Goal: Book appointment/travel/reservation

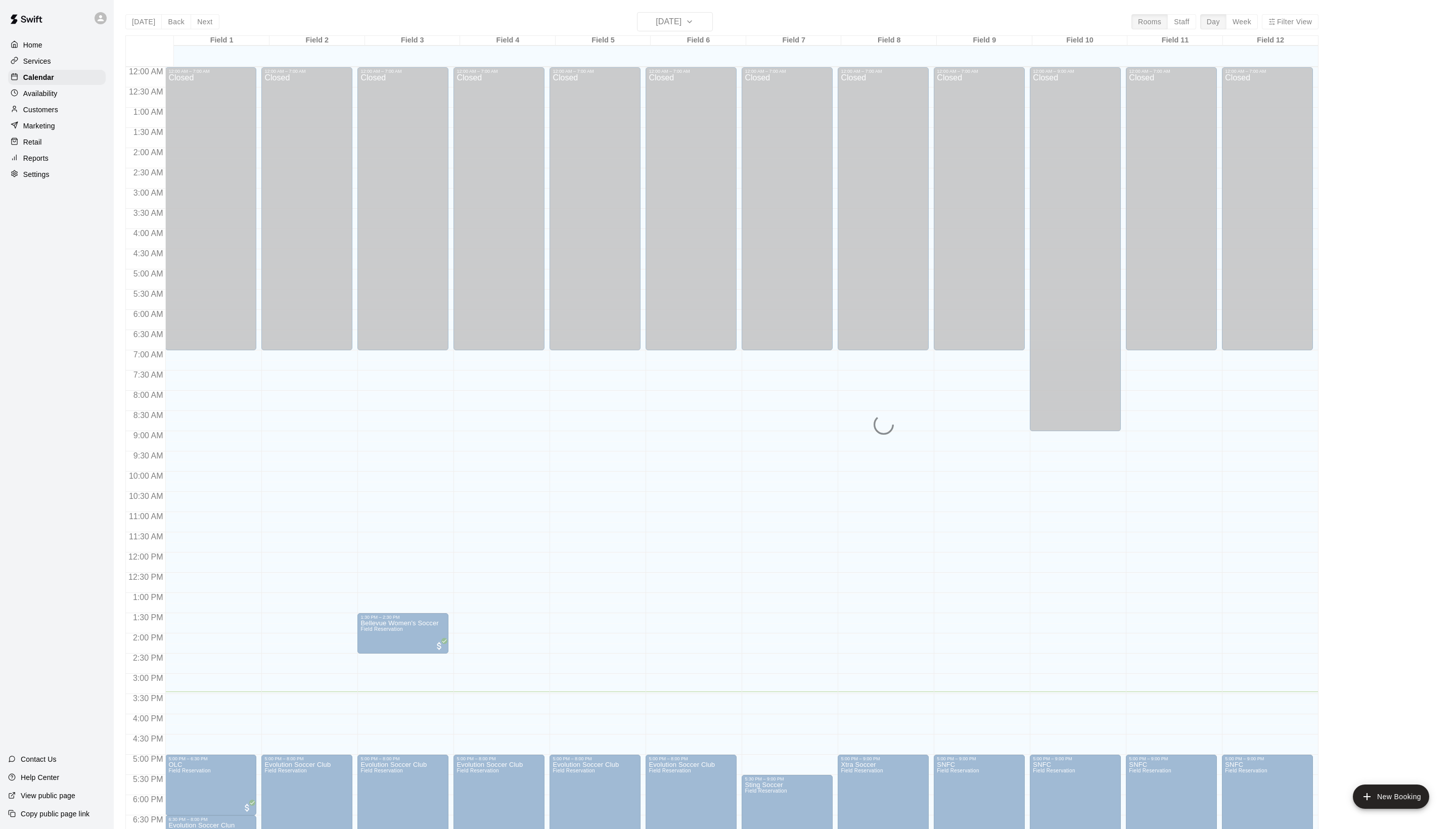
scroll to position [170, 0]
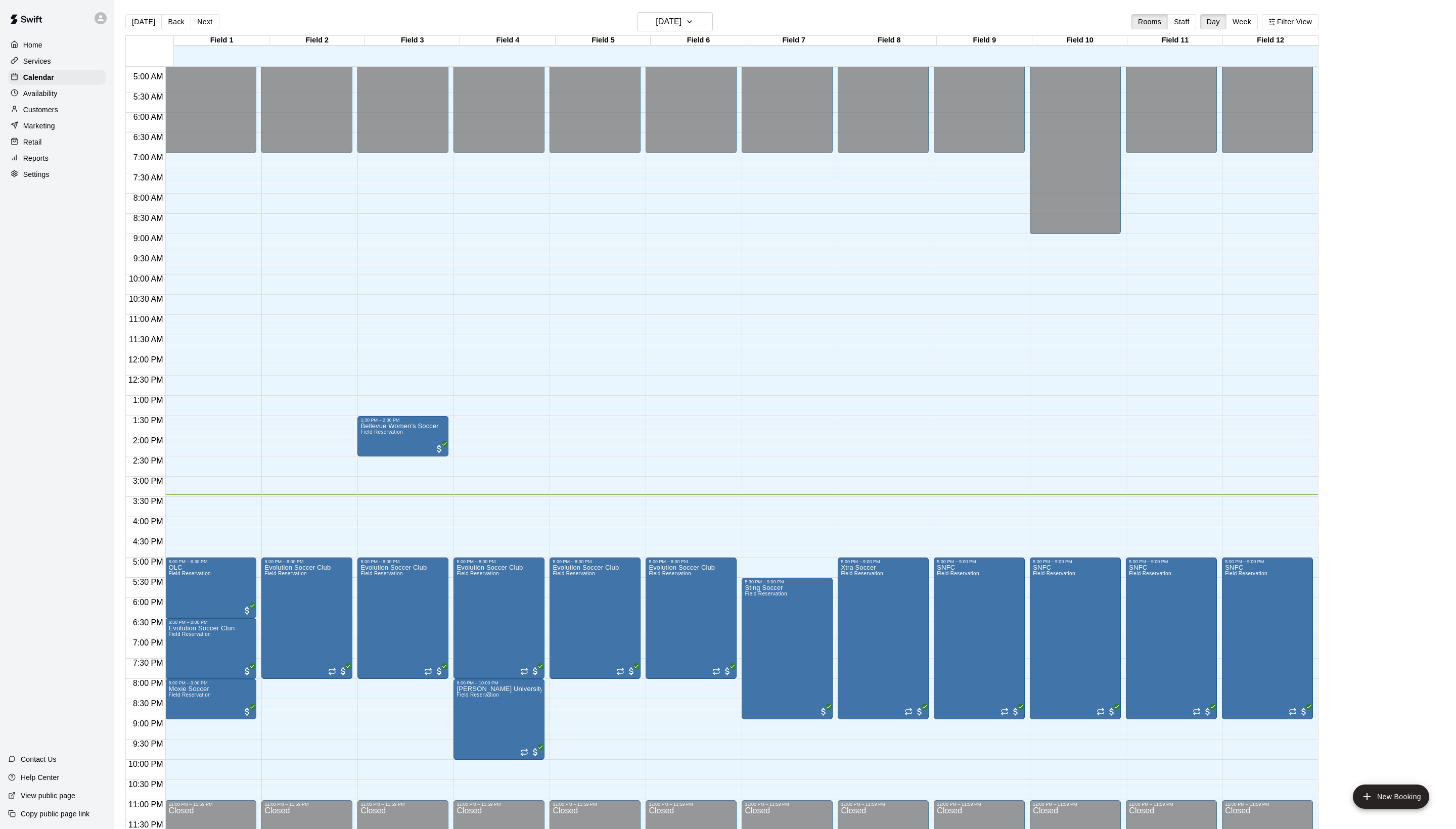
scroll to position [203, 0]
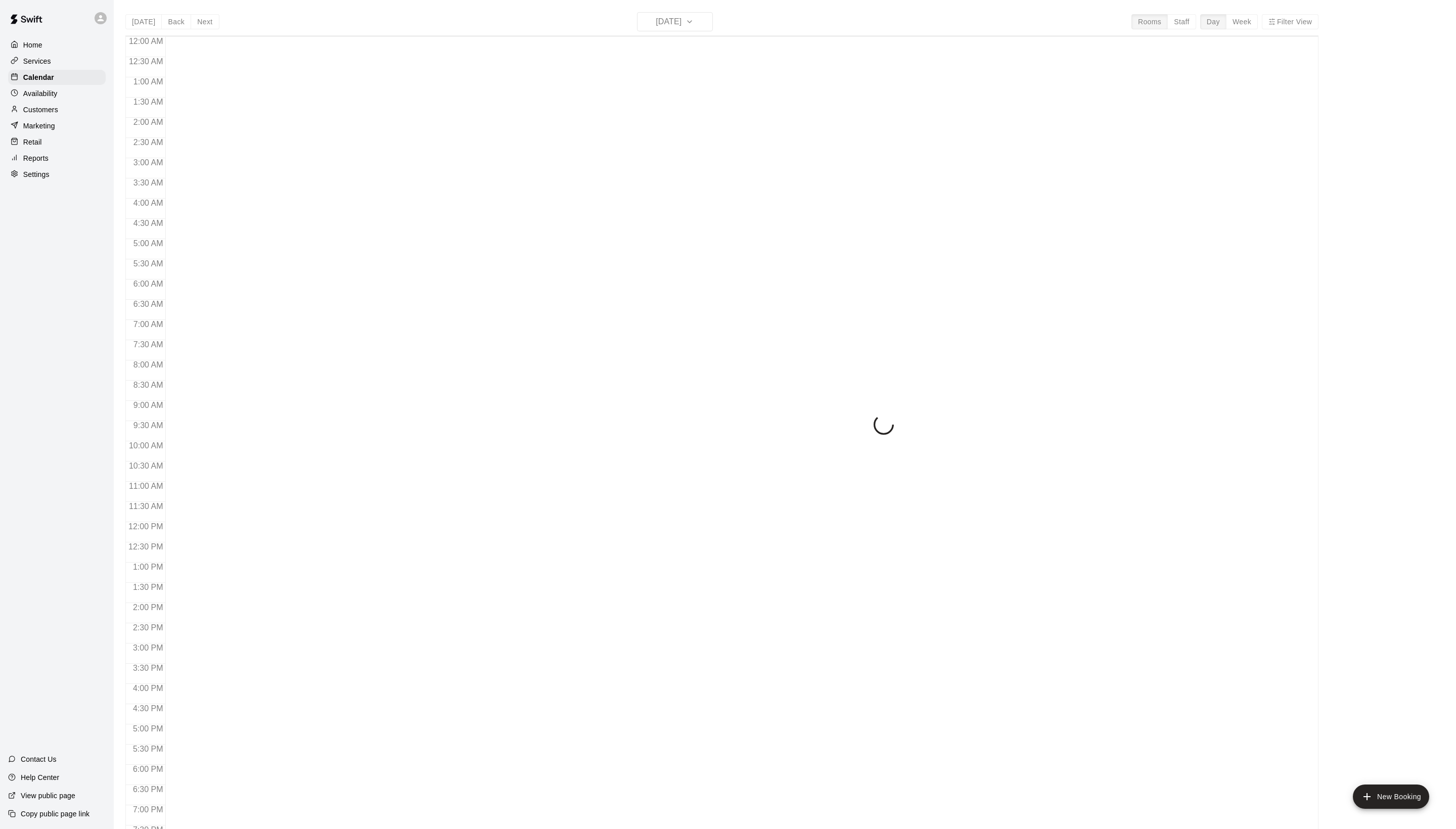
scroll to position [170, 0]
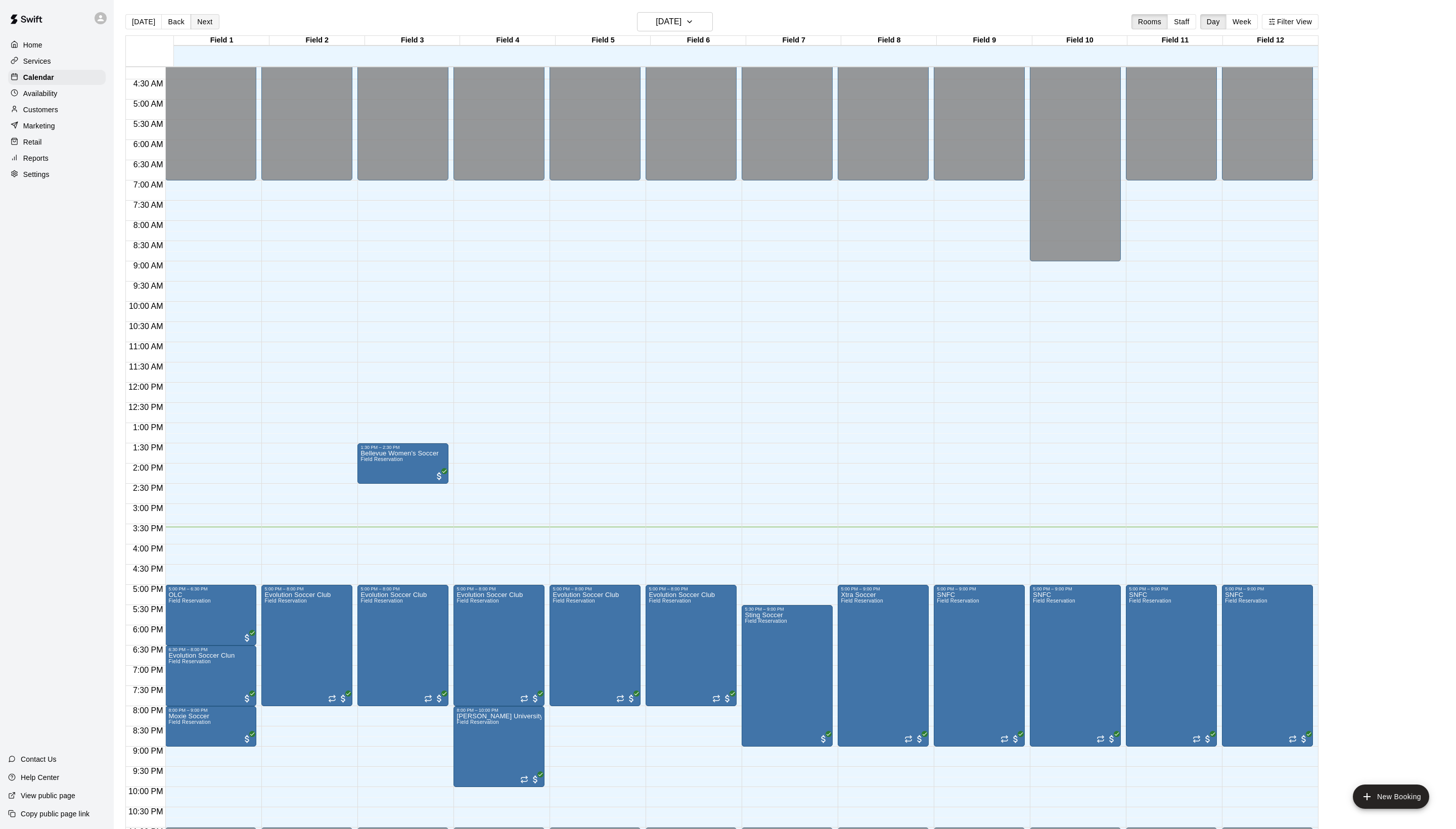
click at [218, 27] on button "Next" at bounding box center [205, 21] width 28 height 15
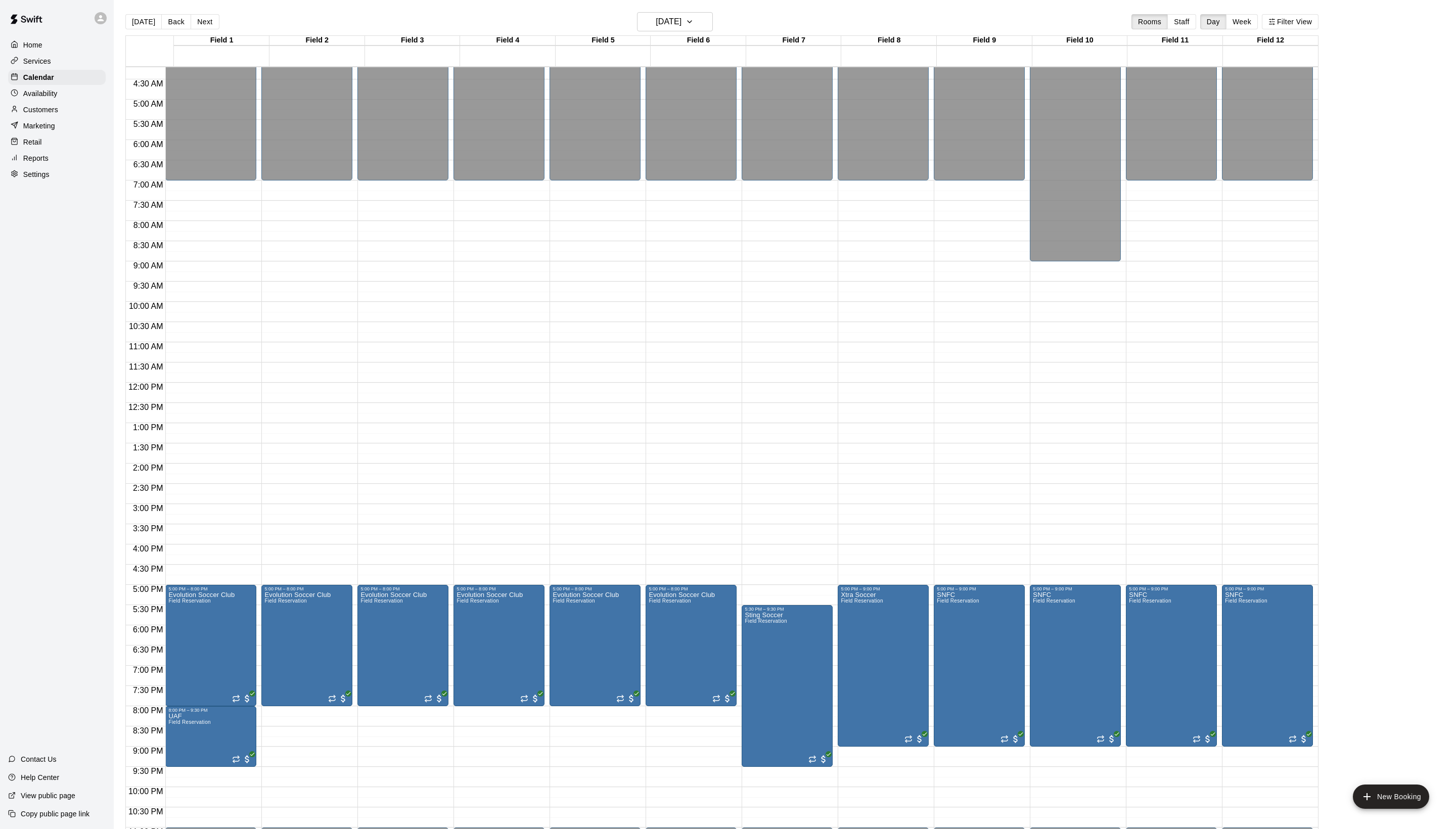
click at [245, 46] on div "Field 1" at bounding box center [222, 41] width 96 height 10
click at [214, 20] on button "Next" at bounding box center [205, 21] width 28 height 15
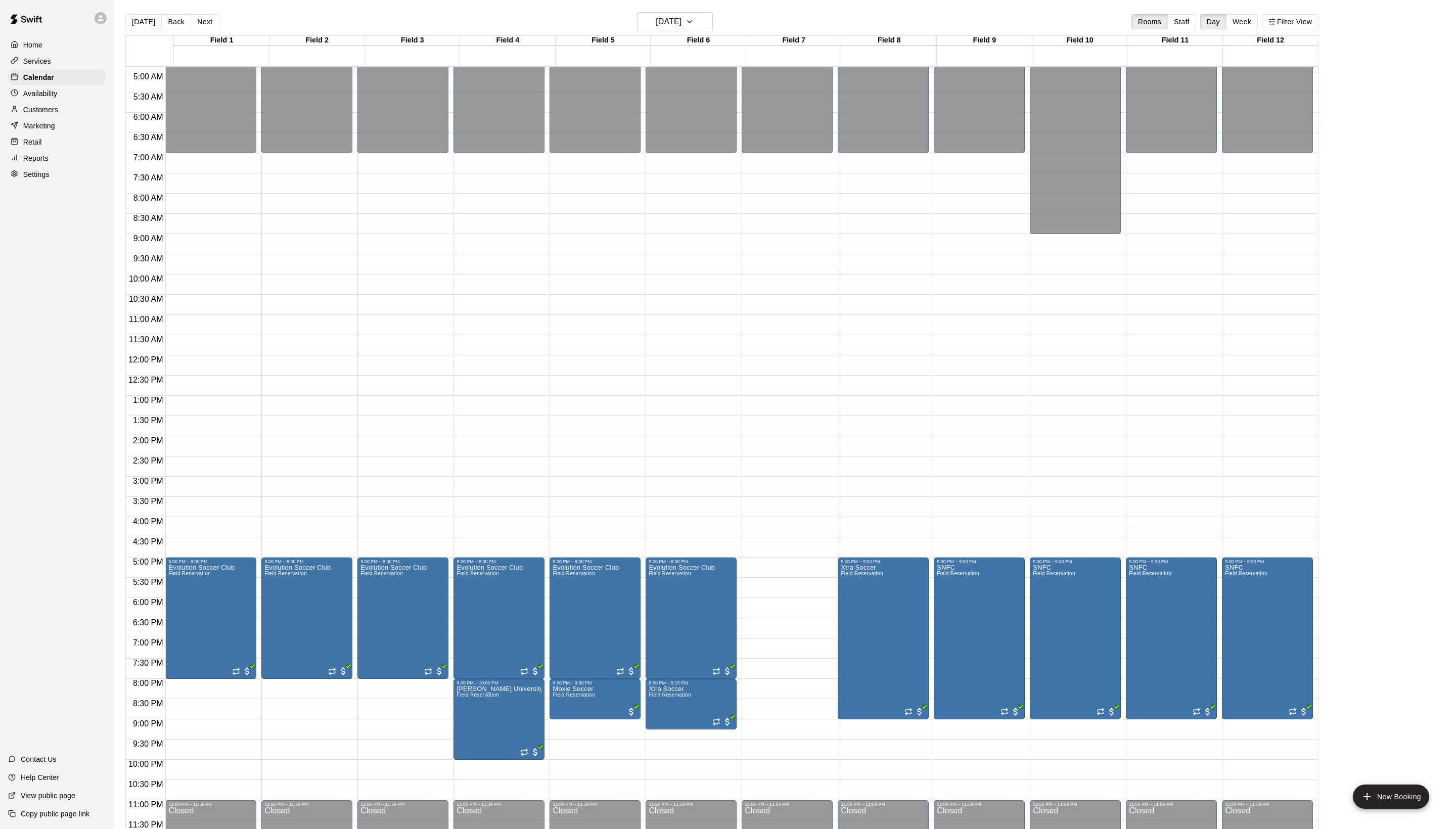
scroll to position [203, 0]
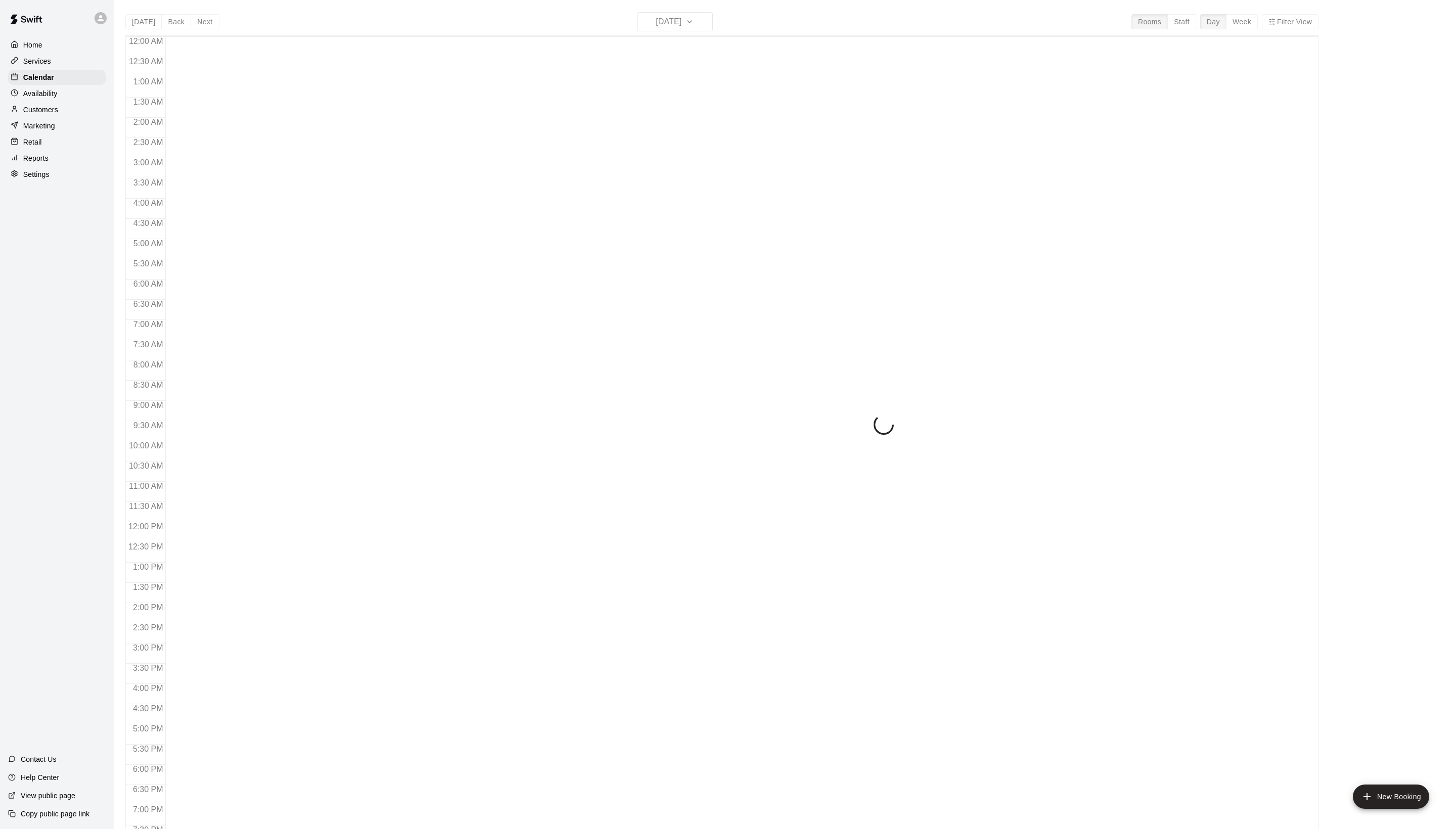
scroll to position [170, 0]
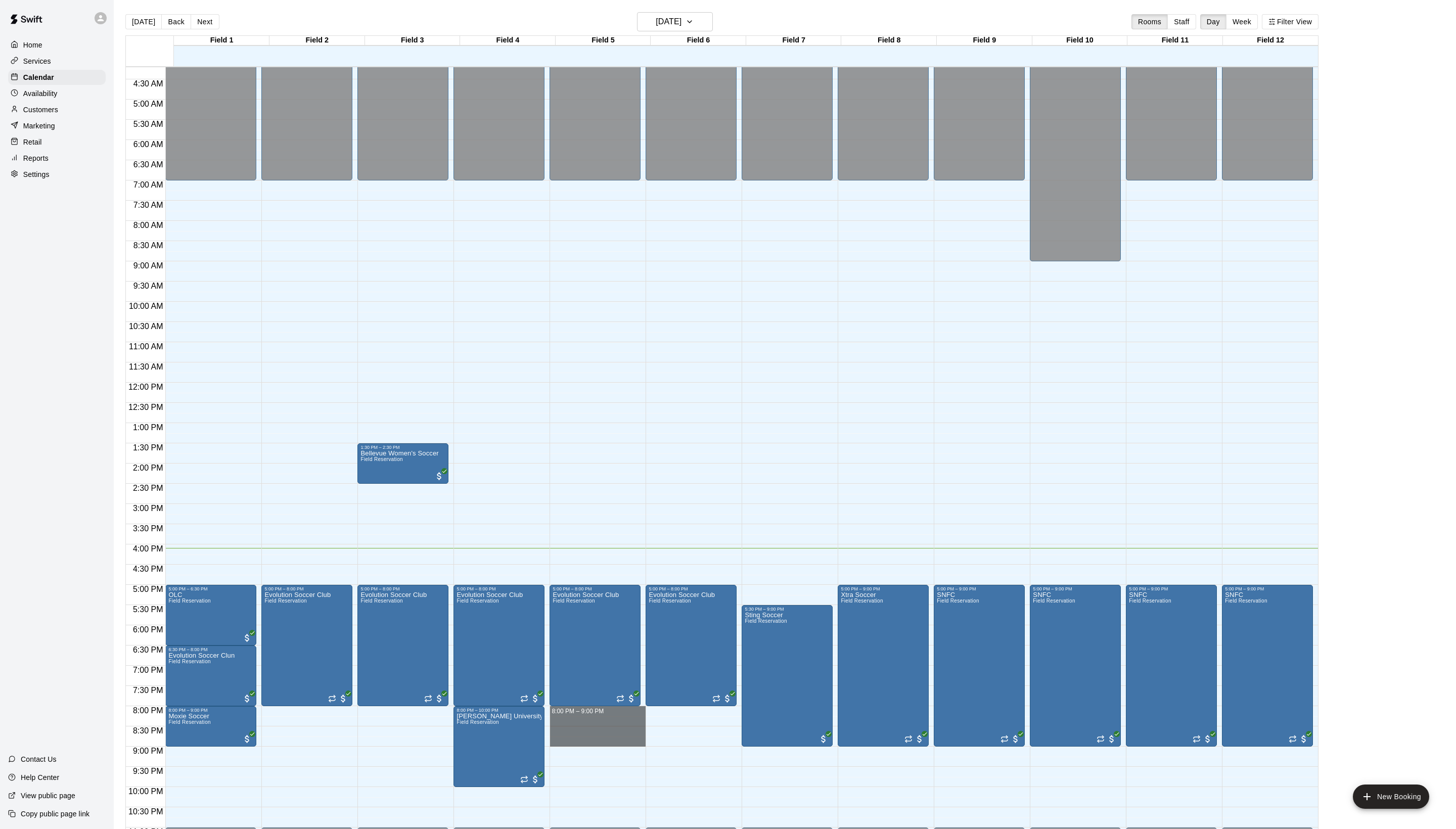
drag, startPoint x: 578, startPoint y: 720, endPoint x: 578, endPoint y: 749, distance: 29.0
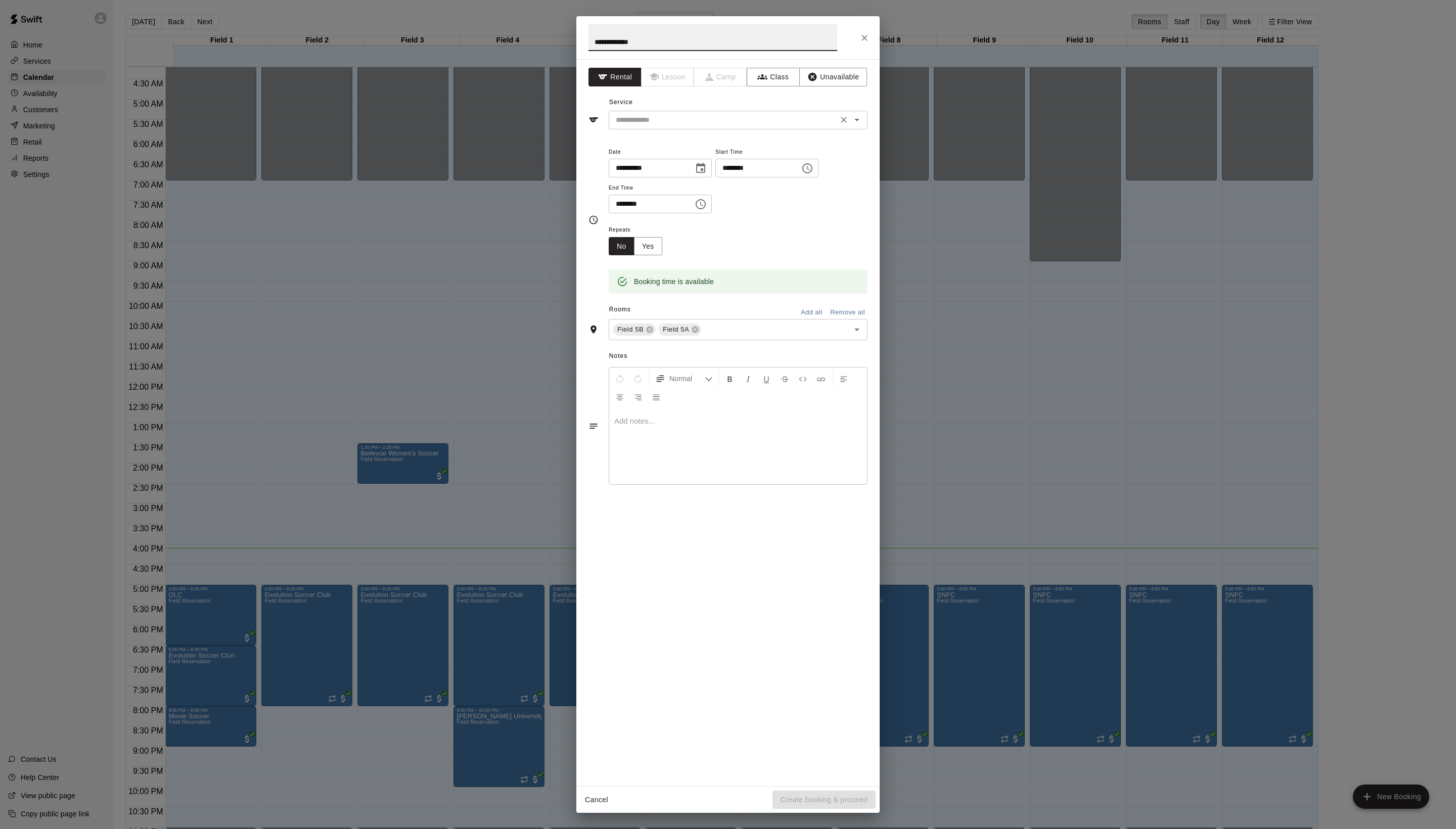
click at [675, 129] on div "​" at bounding box center [738, 120] width 259 height 19
type input "**********"
click at [675, 164] on li "Field Reservation" at bounding box center [748, 165] width 239 height 17
type input "**********"
click at [654, 333] on icon at bounding box center [649, 329] width 8 height 8
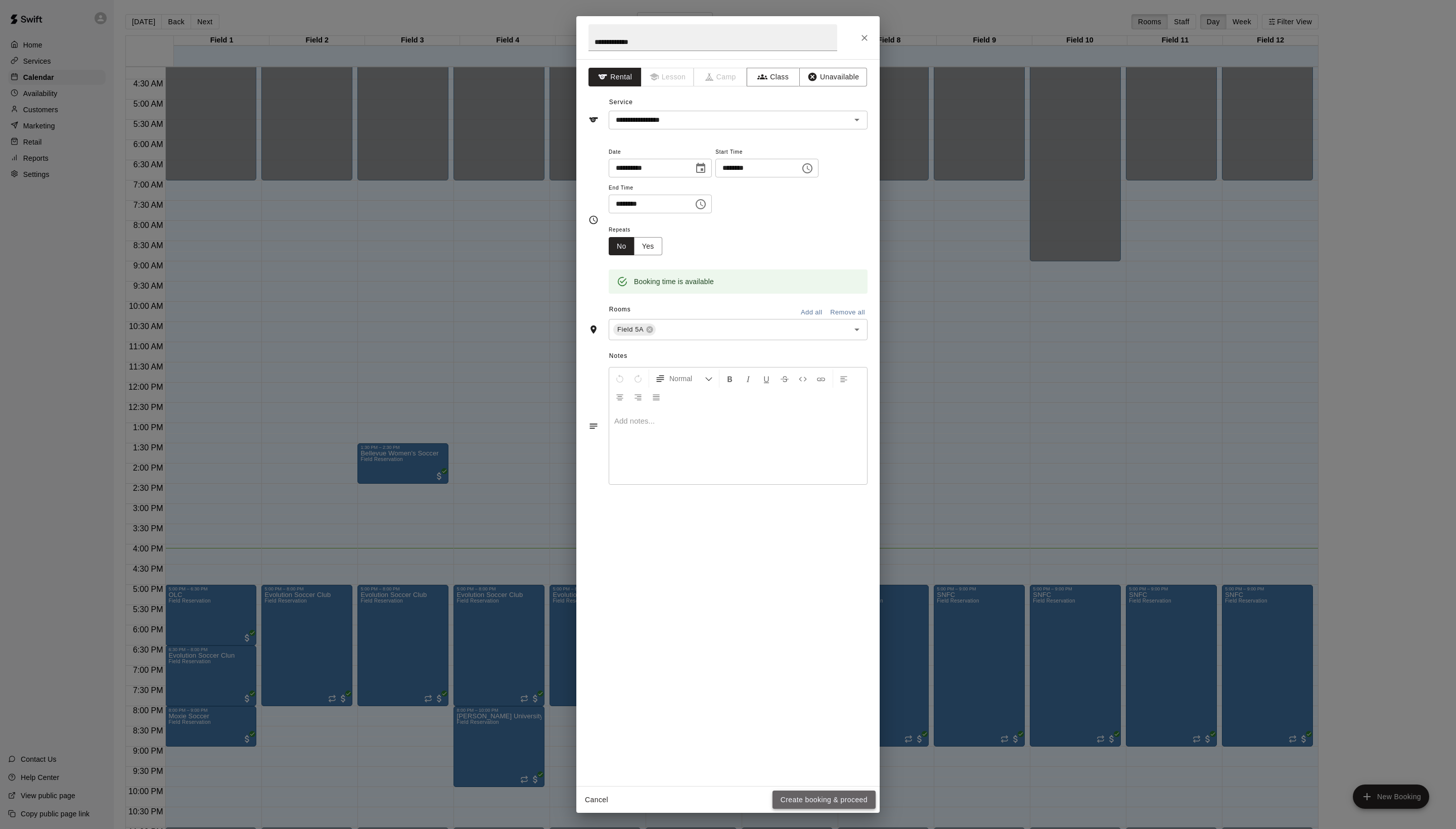
click at [838, 797] on button "Create booking & proceed" at bounding box center [824, 800] width 103 height 19
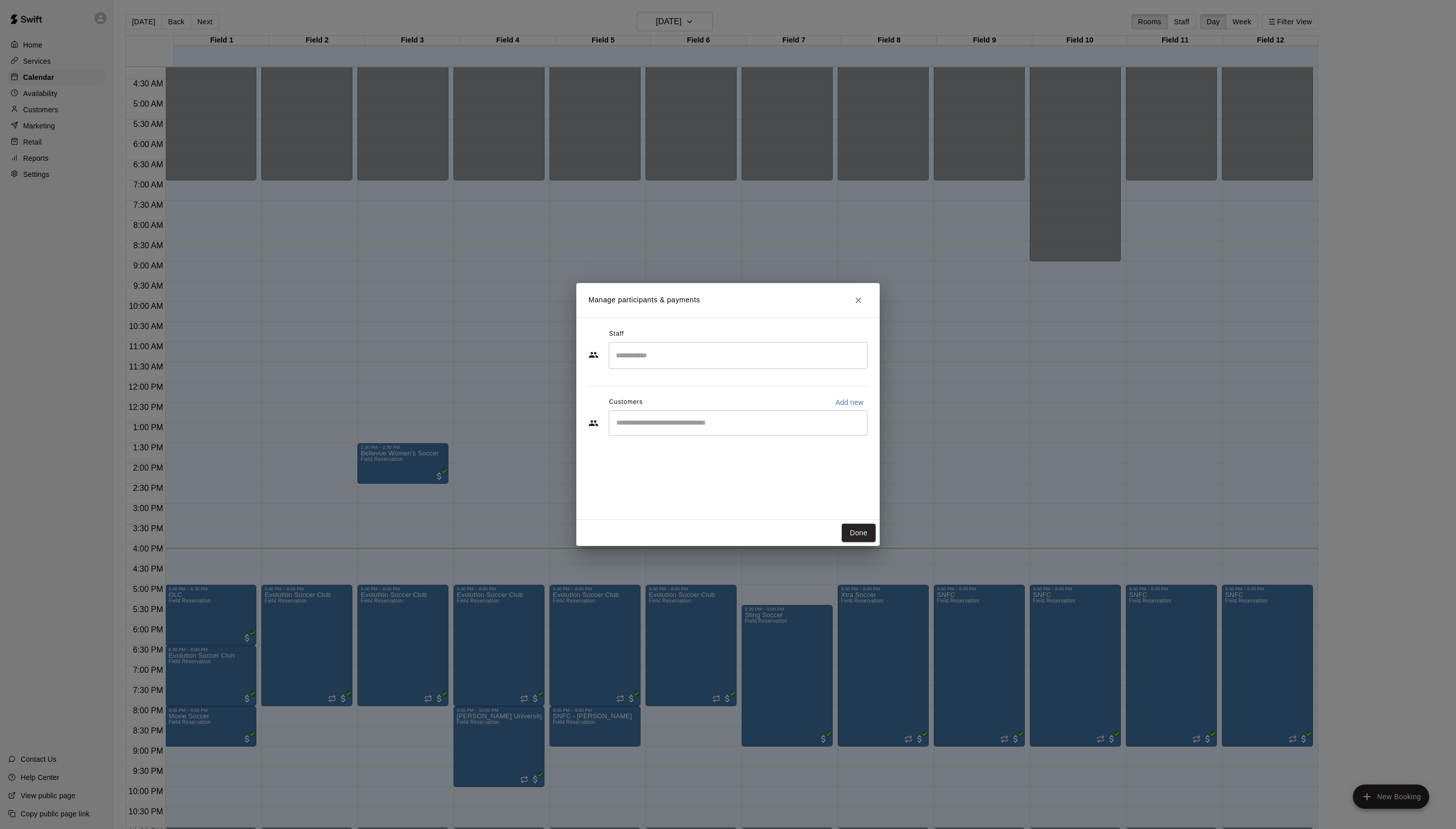
click at [723, 446] on div "Staff ​ Customers Add new ​" at bounding box center [728, 386] width 279 height 120
click at [716, 428] on input "Start typing to search customers..." at bounding box center [738, 423] width 250 height 10
type input "***"
click at [722, 474] on div "[PERSON_NAME] [EMAIL_ADDRESS][DOMAIN_NAME]" at bounding box center [712, 474] width 109 height 21
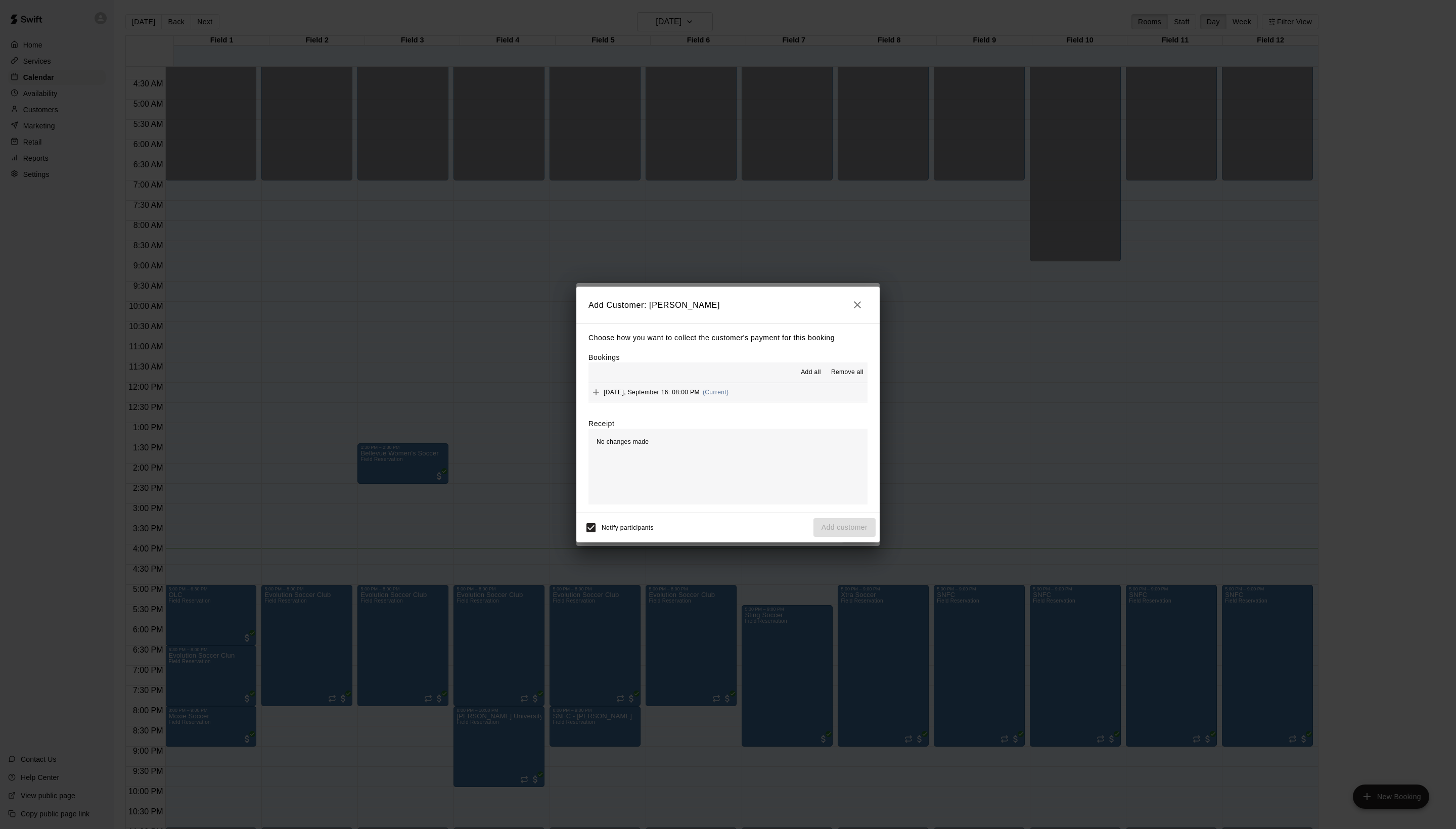
click at [801, 369] on span "Add all" at bounding box center [811, 372] width 20 height 10
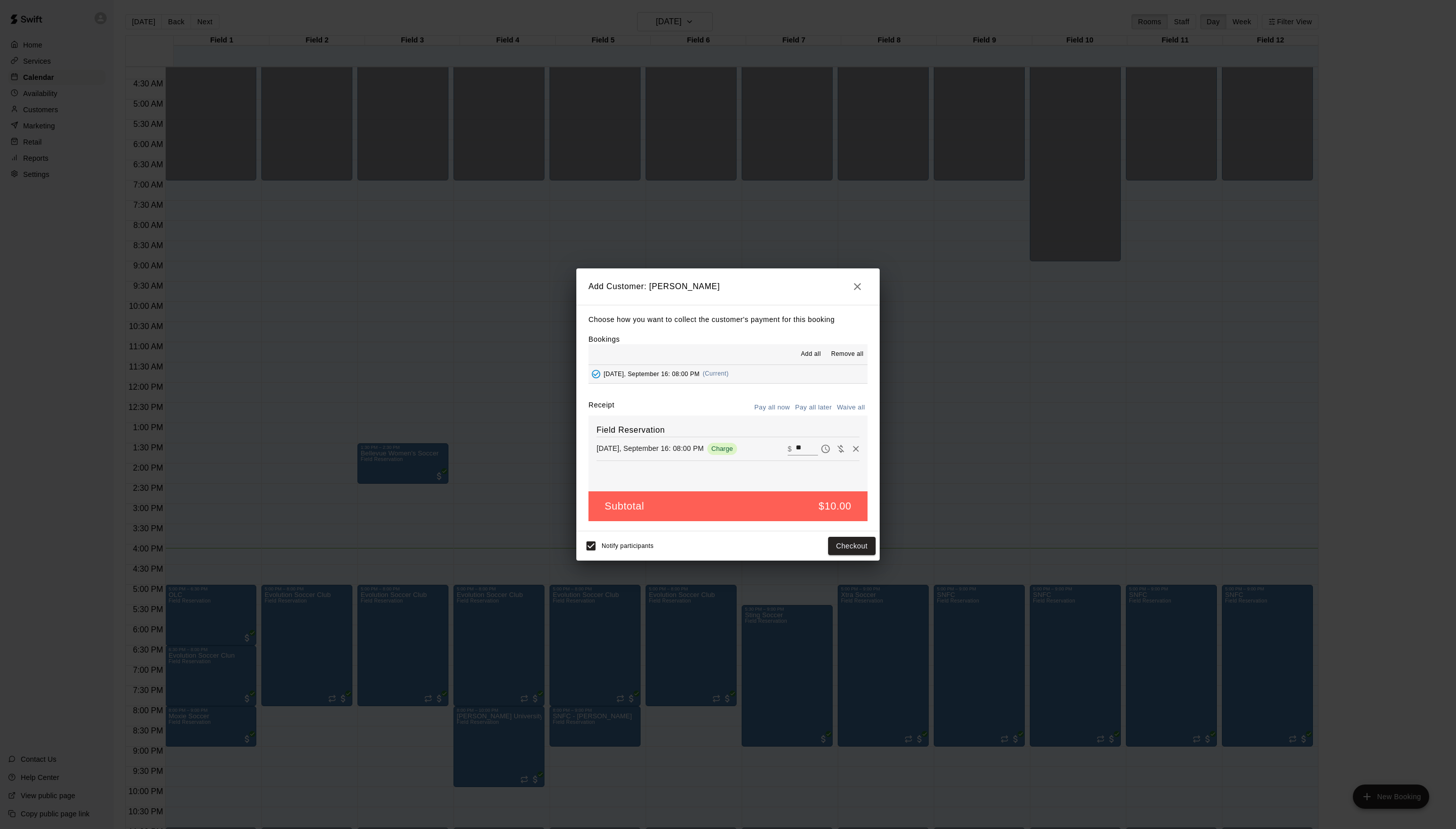
click at [846, 415] on button "Waive all" at bounding box center [851, 408] width 33 height 16
type input "*"
click at [844, 554] on button "Add customer" at bounding box center [844, 545] width 62 height 19
